Goal: Use online tool/utility: Use online tool/utility

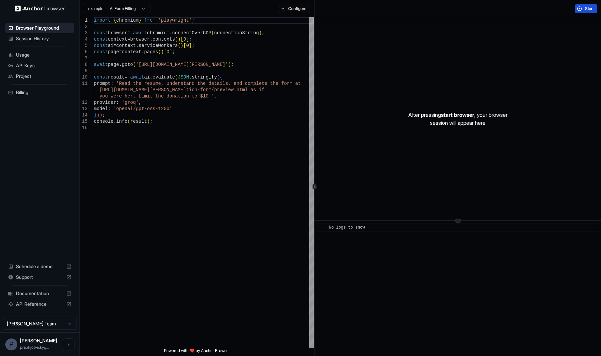
click at [587, 11] on span "Start" at bounding box center [589, 8] width 9 height 5
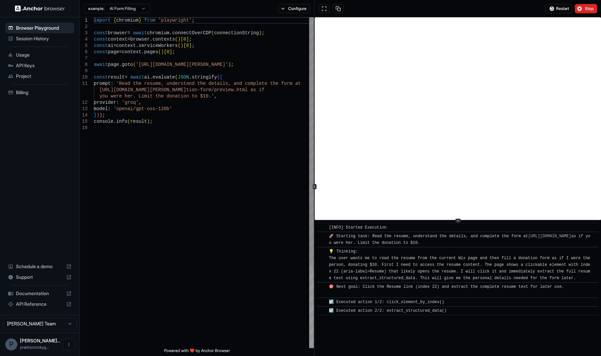
click at [120, 87] on div "model : 'openai/gpt-oss-120b' } ) ) ; console . info ( result ) ; [URL][DOMAIN_…" at bounding box center [204, 236] width 220 height 438
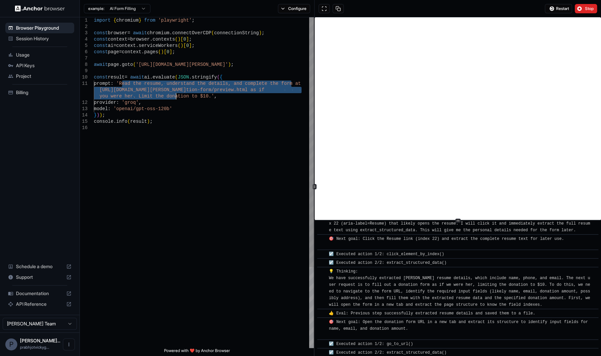
scroll to position [57, 0]
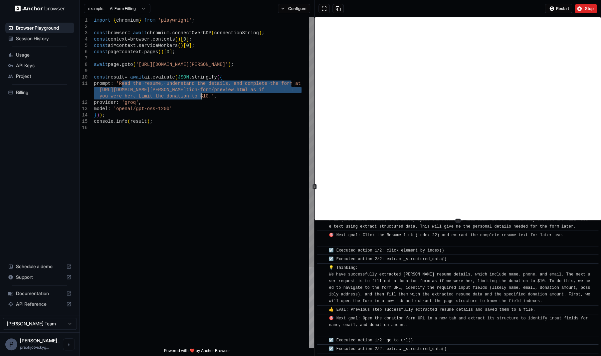
drag, startPoint x: 122, startPoint y: 83, endPoint x: 201, endPoint y: 94, distance: 80.0
click at [201, 94] on div "model : 'openai/gpt-oss-120b' } ) ) ; console . info ( result ) ; [URL][DOMAIN_…" at bounding box center [204, 236] width 220 height 438
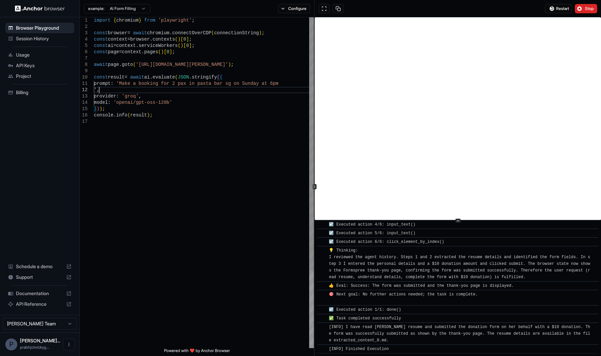
scroll to position [7, 0]
click at [568, 8] on span "Restart" at bounding box center [562, 8] width 13 height 5
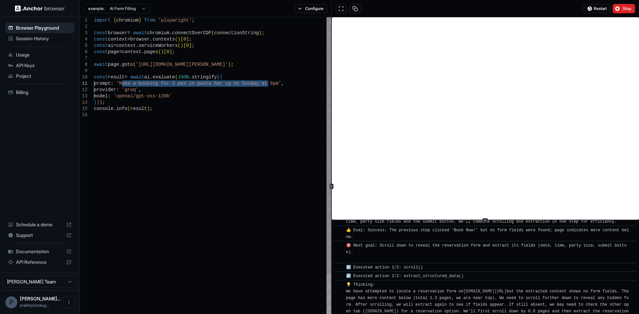
drag, startPoint x: 268, startPoint y: 85, endPoint x: 122, endPoint y: 81, distance: 146.4
click at [122, 81] on div "import { chromium } from 'playwright' ; const browser = await chromium . connec…" at bounding box center [212, 230] width 237 height 426
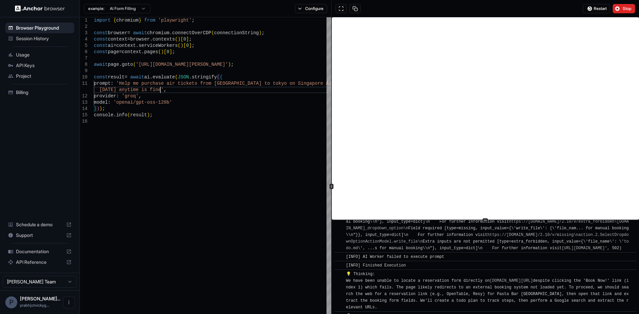
scroll to position [1793, 0]
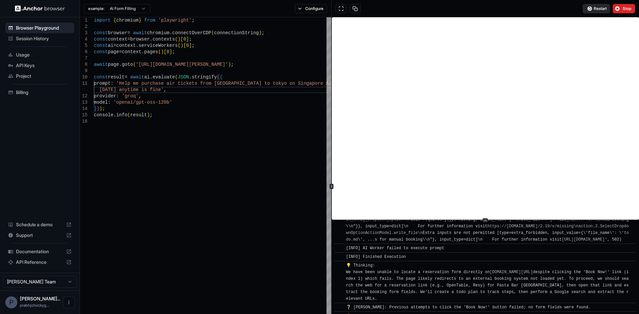
click at [591, 11] on button "Restart" at bounding box center [596, 8] width 27 height 9
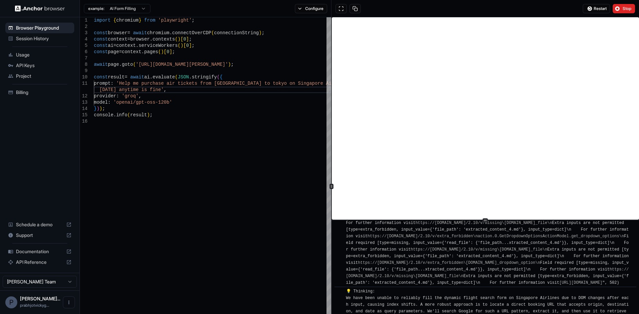
scroll to position [2406, 0]
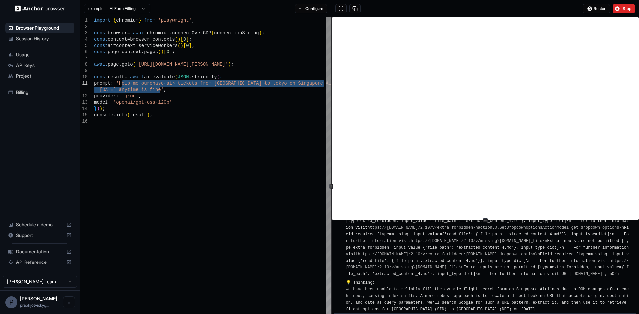
drag, startPoint x: 160, startPoint y: 89, endPoint x: 123, endPoint y: 84, distance: 37.3
click at [123, 84] on div "import { chromium } from 'playwright' ; const browser = await chromium . connec…" at bounding box center [212, 233] width 237 height 432
click at [601, 10] on span "Stop" at bounding box center [627, 8] width 9 height 5
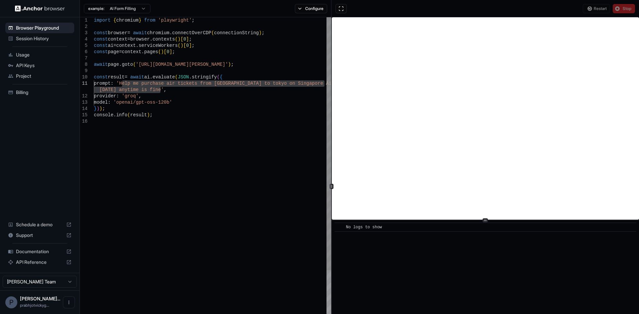
click at [161, 89] on div "import { chromium } from 'playwright' ; const browser = await chromium . connec…" at bounding box center [212, 233] width 237 height 432
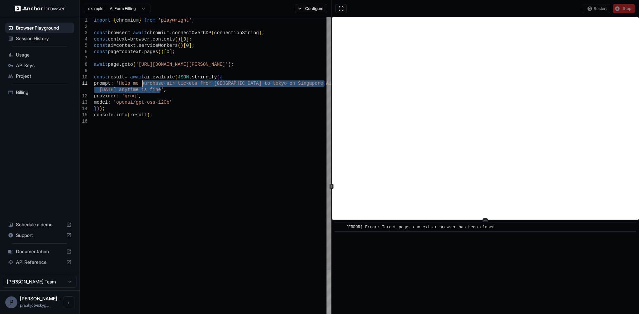
drag, startPoint x: 161, startPoint y: 89, endPoint x: 142, endPoint y: 81, distance: 20.0
click at [142, 81] on div "import { chromium } from 'playwright' ; const browser = await chromium . connec…" at bounding box center [212, 233] width 237 height 432
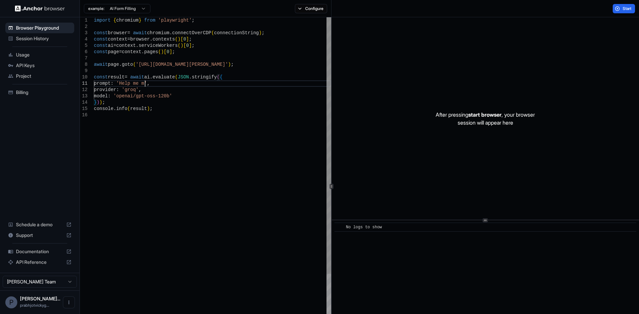
scroll to position [6, 0]
type textarea "**********"
click at [601, 10] on button "Start" at bounding box center [624, 8] width 22 height 9
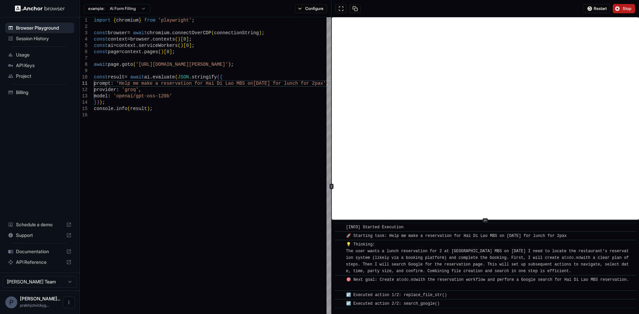
click at [601, 6] on span "Stop" at bounding box center [627, 8] width 9 height 5
